Goal: Navigation & Orientation: Find specific page/section

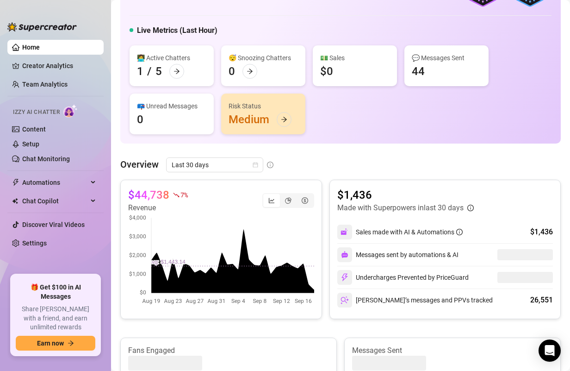
scroll to position [79, 0]
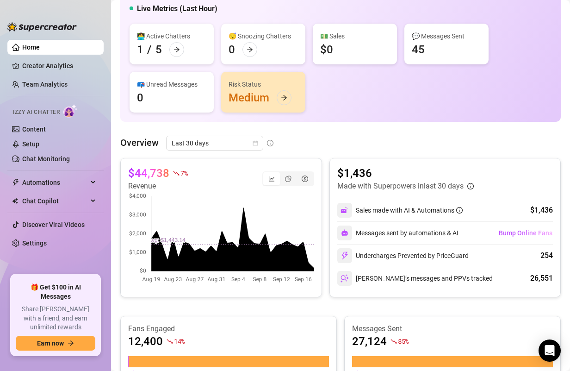
click at [4, 94] on aside "Home Creator Analytics Team Analytics Izzy AI Chatter Content Setup Chat Monito…" at bounding box center [55, 185] width 111 height 371
